Goal: Communication & Community: Answer question/provide support

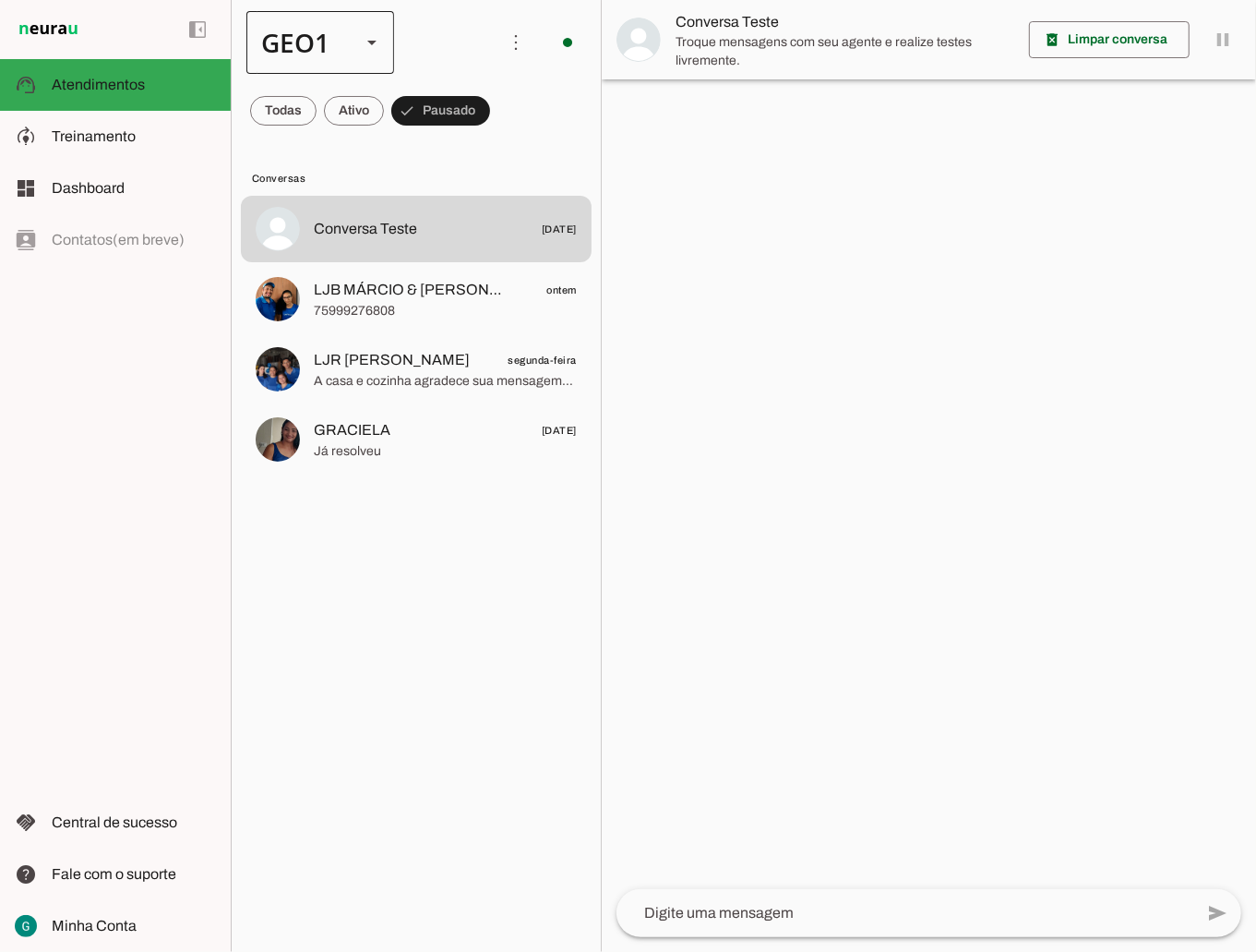
click at [356, 39] on div at bounding box center [371, 42] width 44 height 63
click at [493, 144] on md-item "GEO2" at bounding box center [567, 169] width 148 height 52
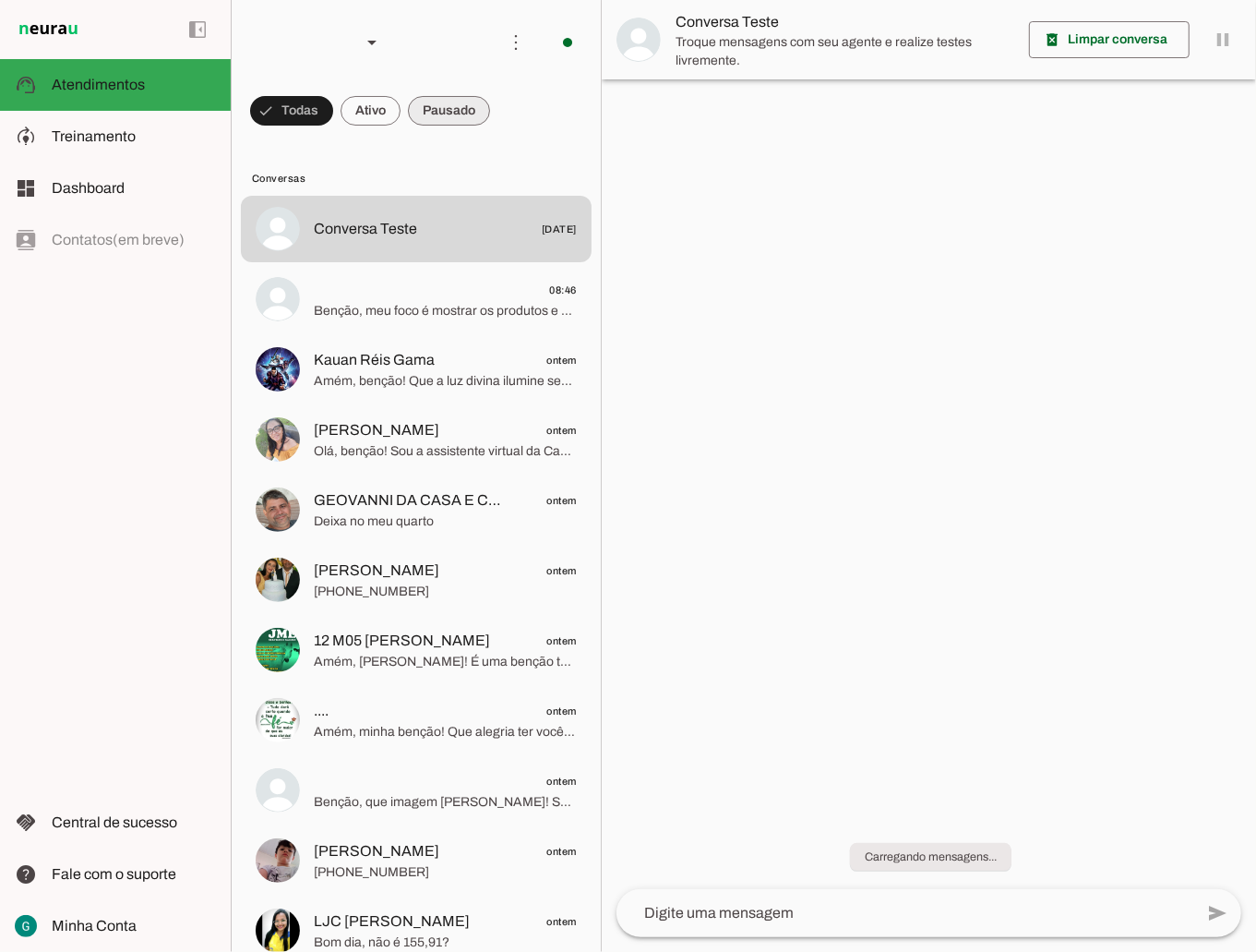
click at [471, 111] on span at bounding box center [448, 110] width 82 height 44
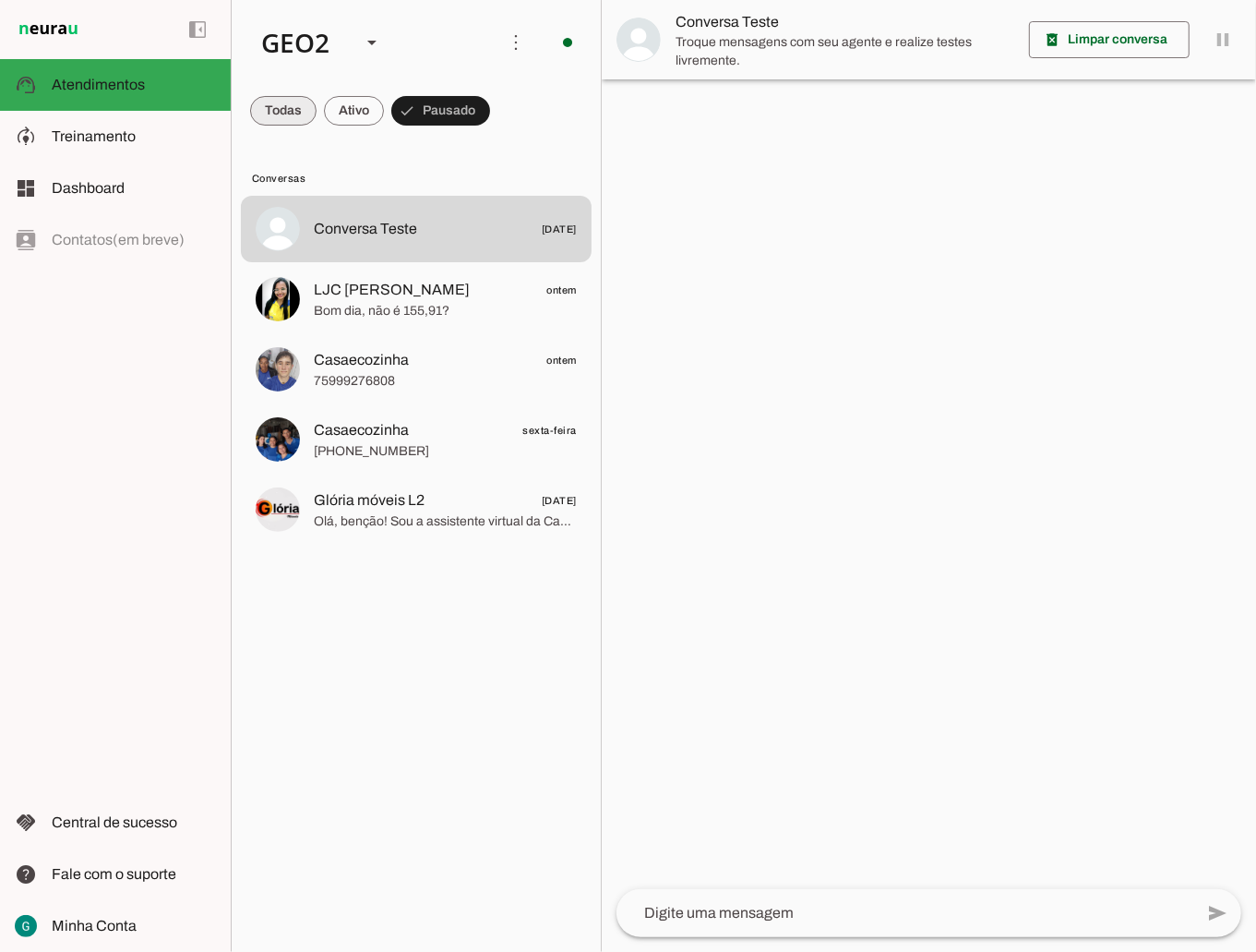
click at [268, 103] on span at bounding box center [283, 110] width 67 height 44
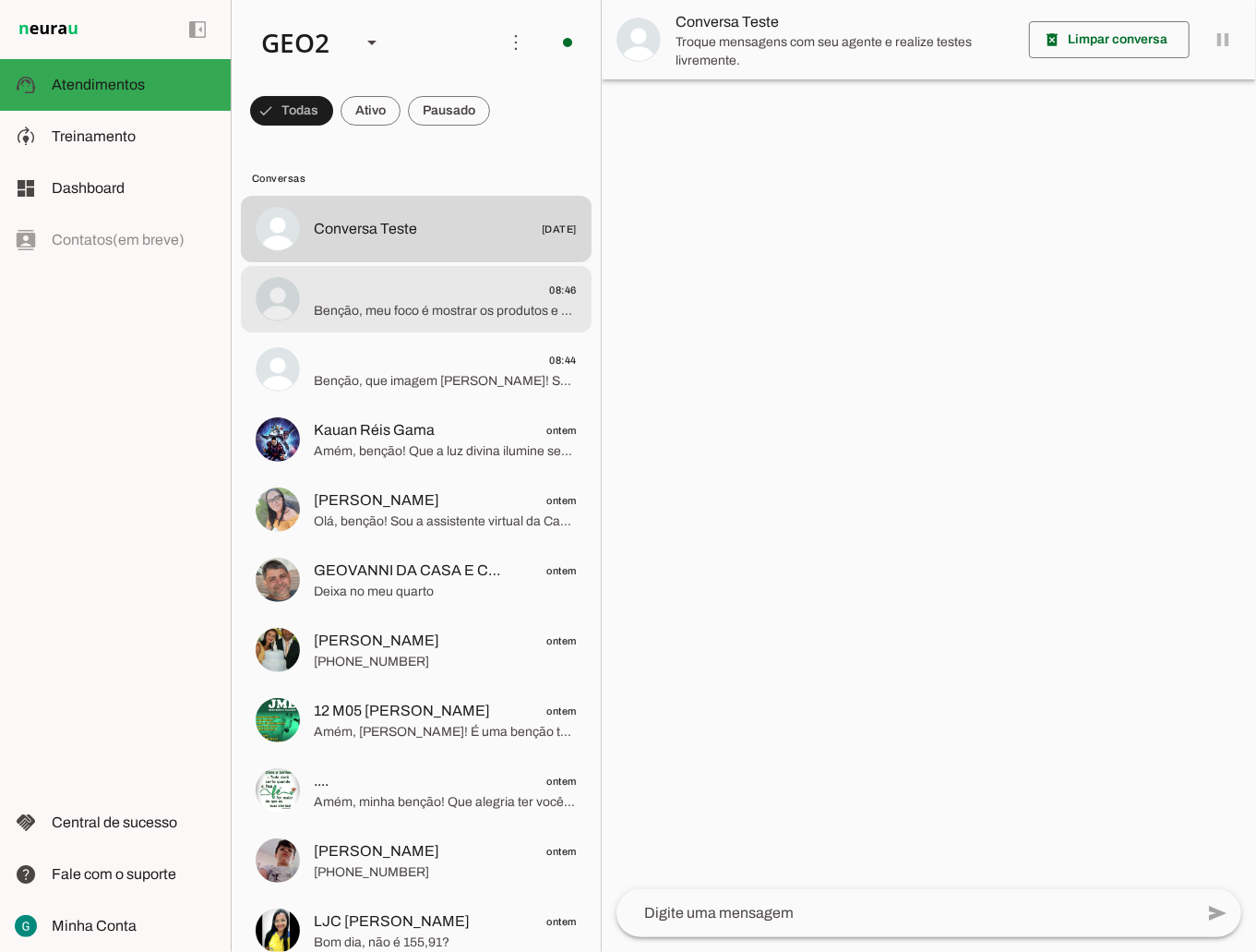
click at [381, 324] on md-item "08:46 Benção, meu foco é mostrar os produtos e serviços da Casa e Cozinha. Poss…" at bounding box center [416, 299] width 350 height 67
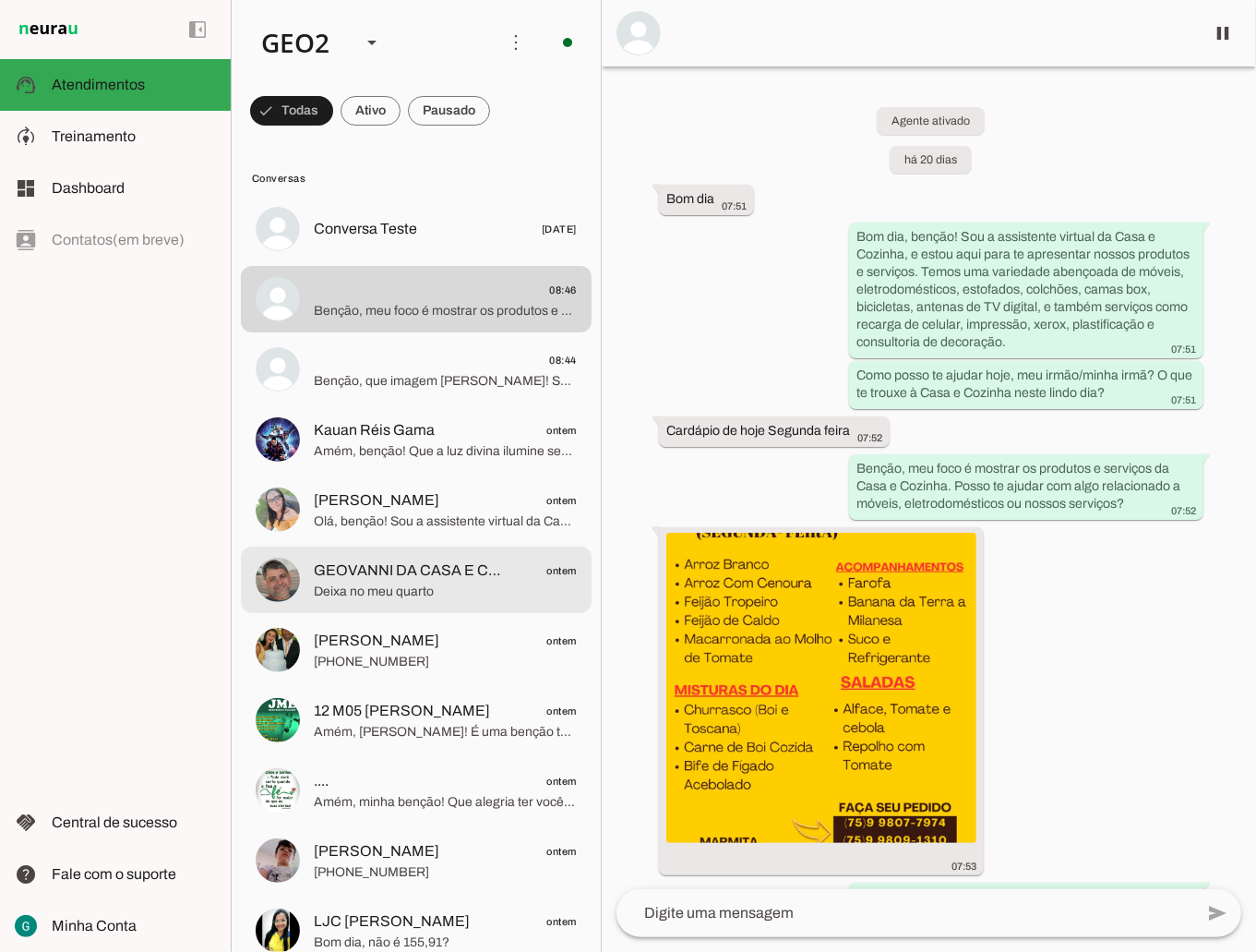
click at [427, 593] on span "Deixa no meu quarto" at bounding box center [445, 591] width 263 height 19
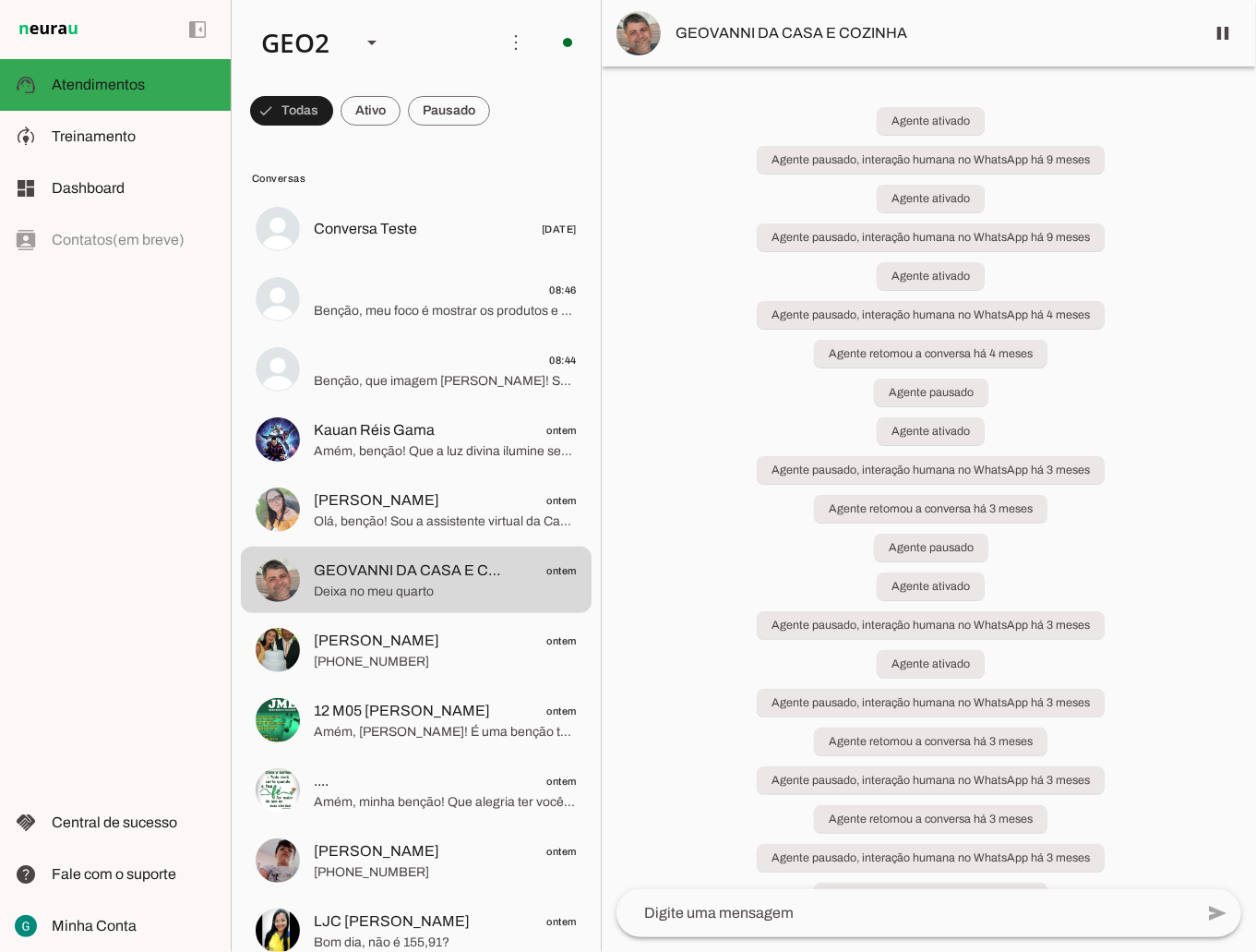
click at [941, 532] on div "Agente ativado Agente pausado, interação humana no WhatsApp há 9 meses Agente a…" at bounding box center [928, 477] width 655 height 822
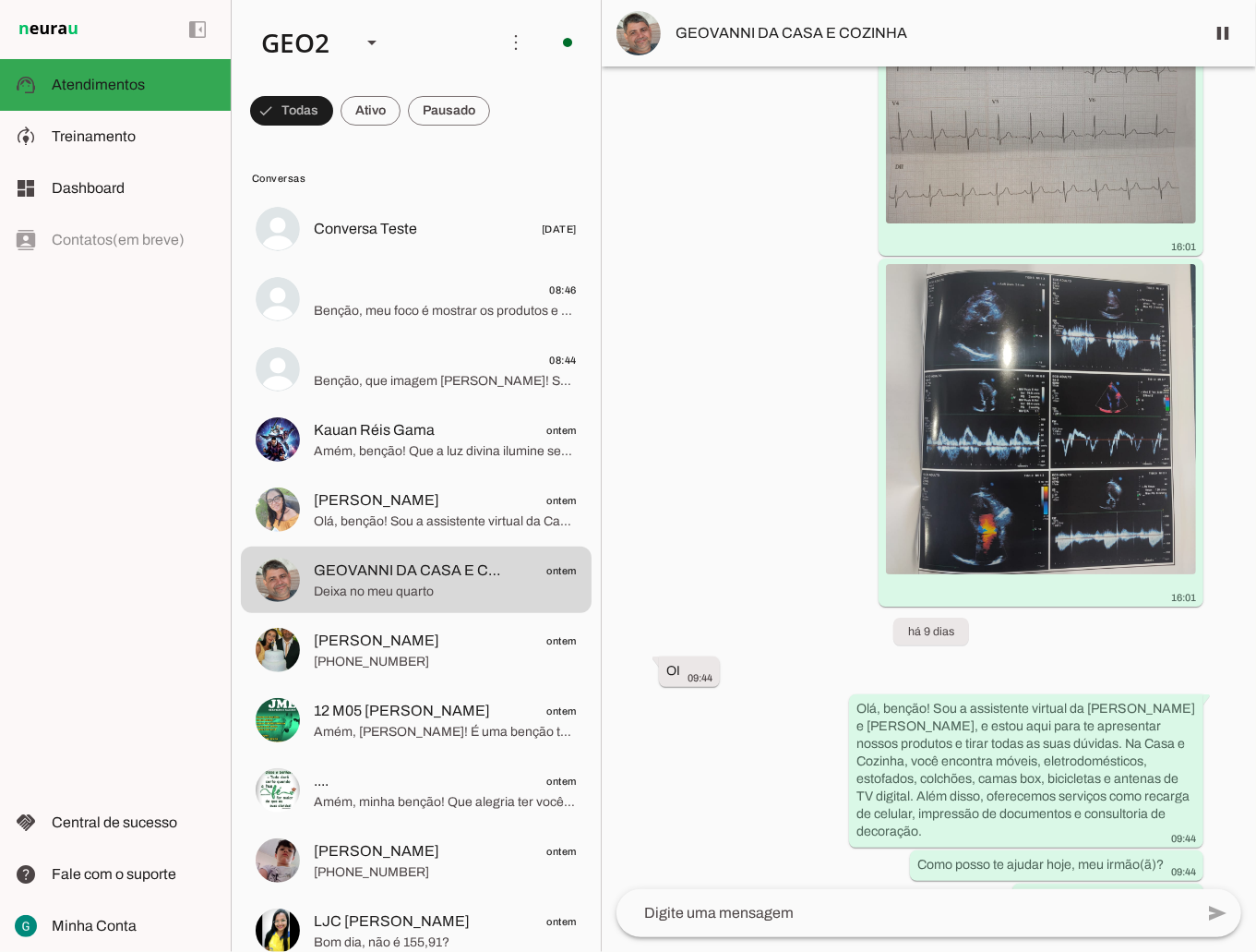
scroll to position [110968, 0]
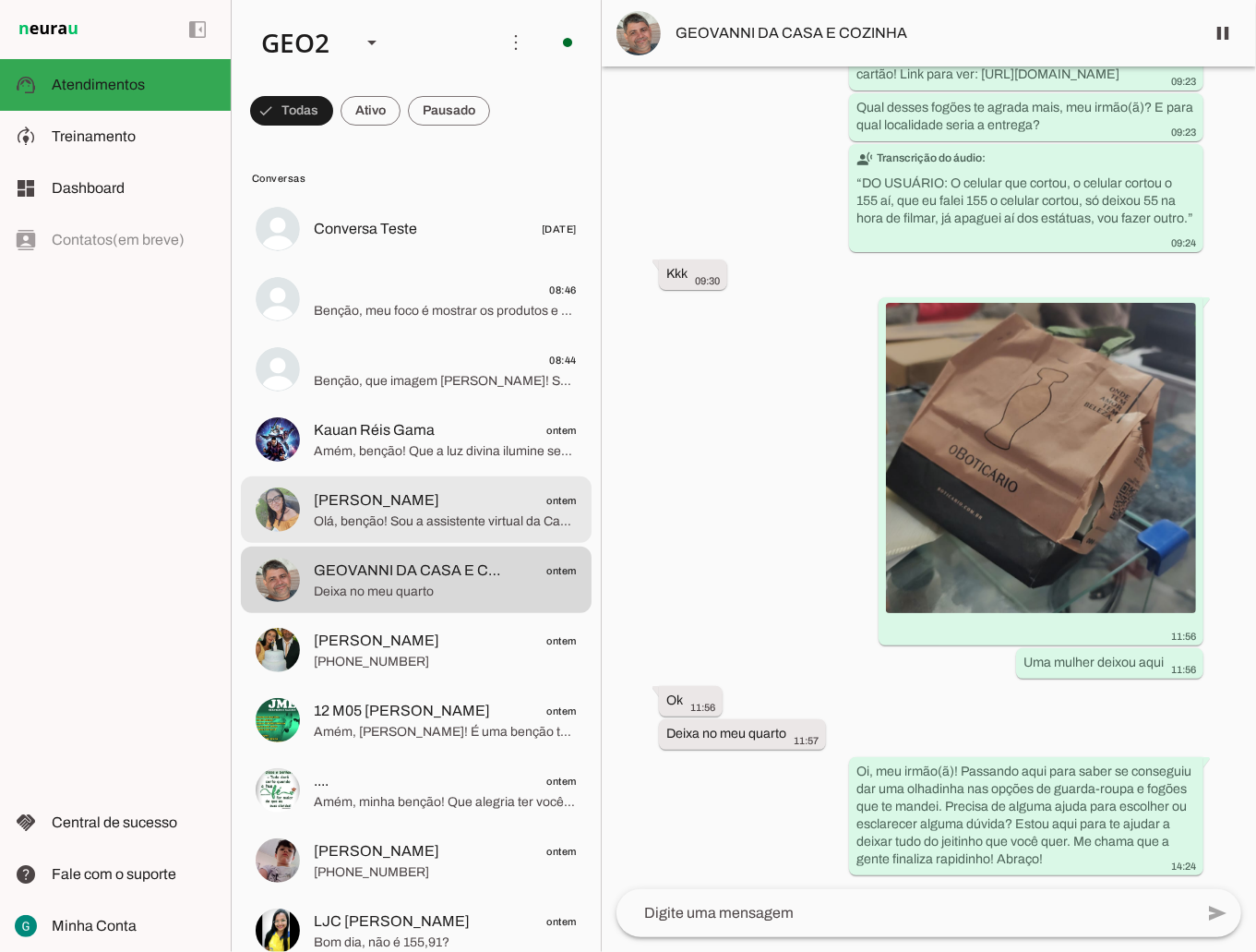
click at [449, 508] on span "Meire Santana ontem" at bounding box center [445, 499] width 263 height 23
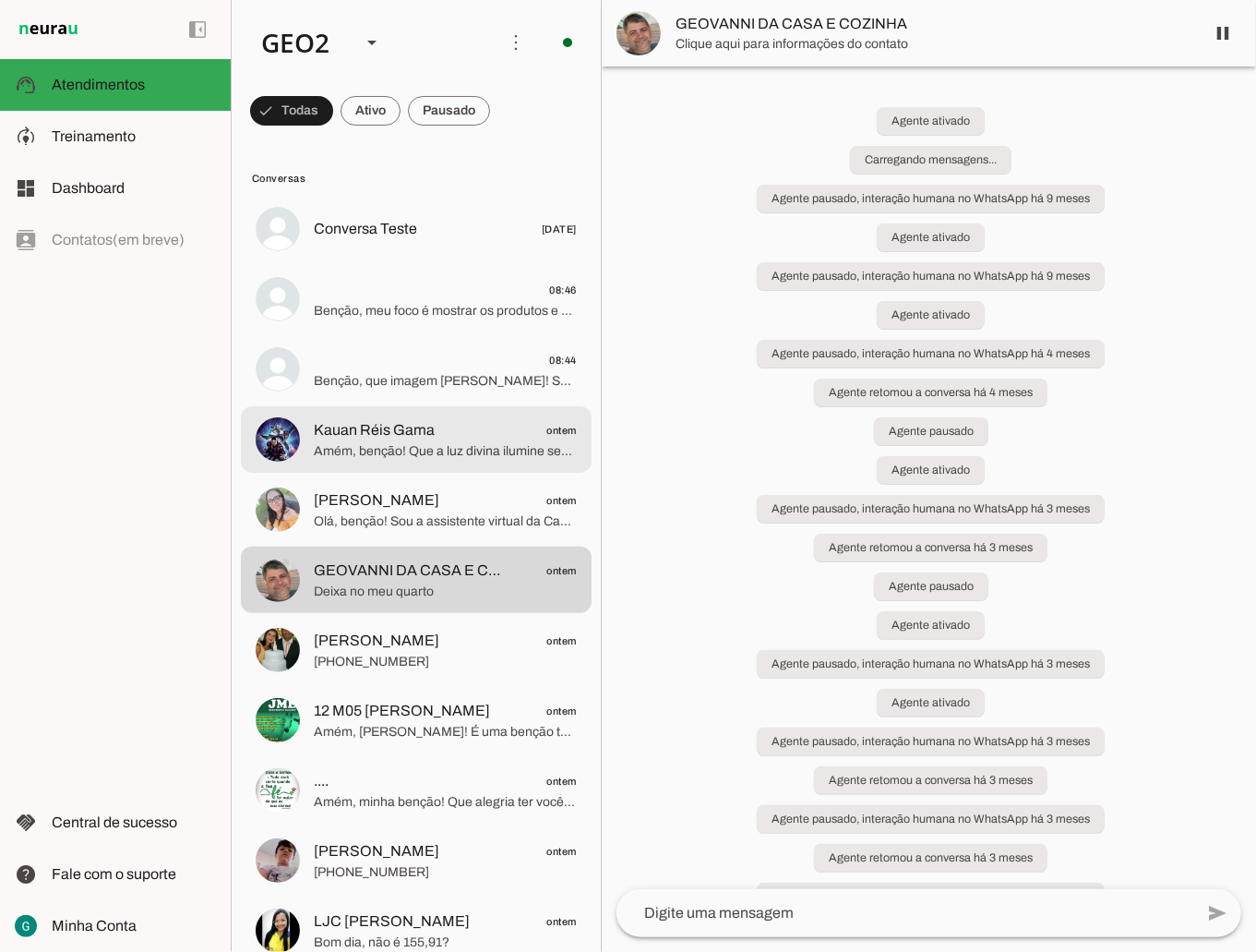
click at [424, 444] on span "Amém, benção! Que a luz divina ilumine seu caminho. Seja qual for a sua necessi…" at bounding box center [445, 450] width 263 height 19
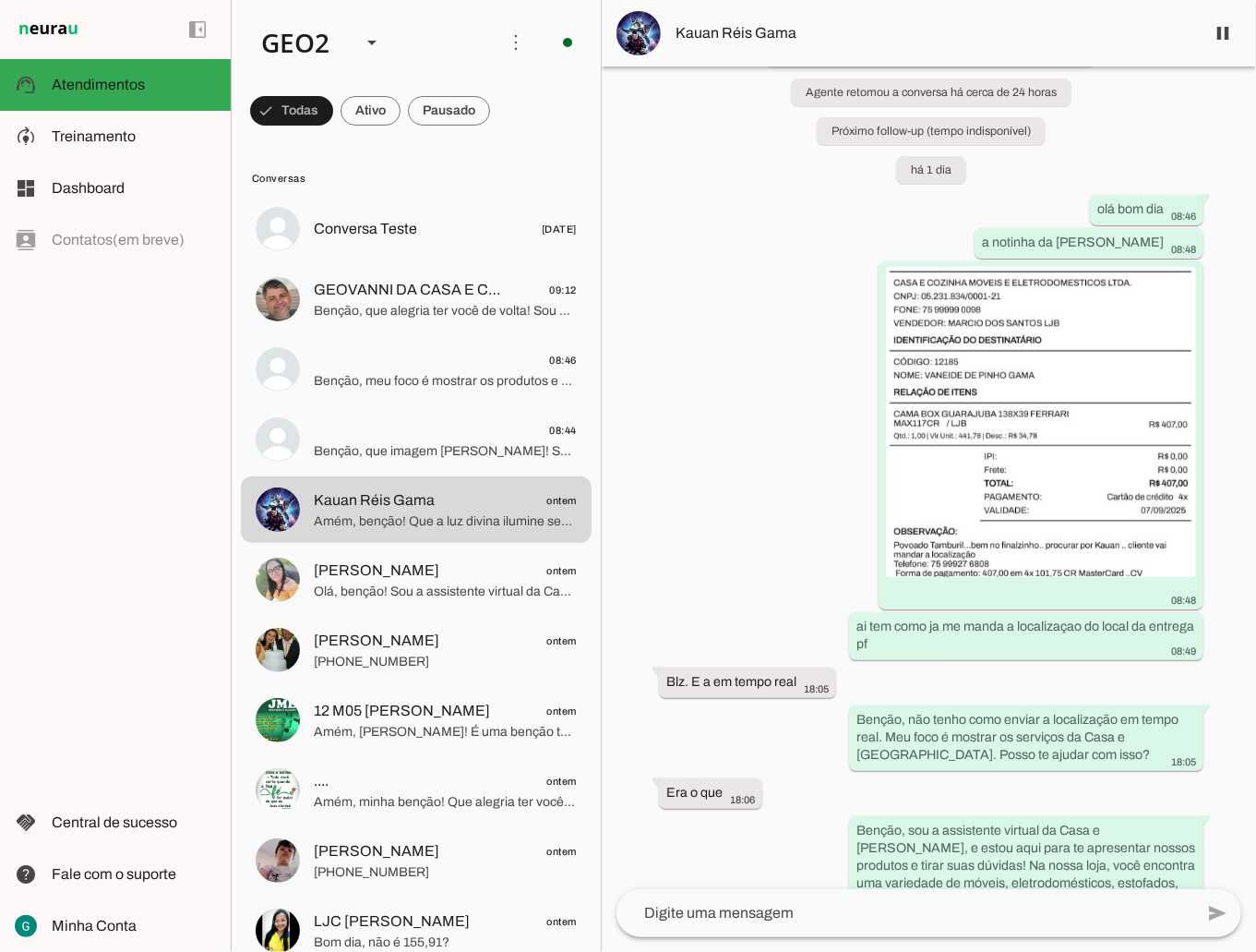
scroll to position [347, 0]
